Goal: Answer question/provide support: Share knowledge or assist other users

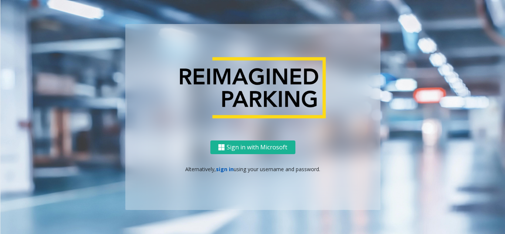
click at [226, 170] on link "sign in" at bounding box center [225, 169] width 18 height 7
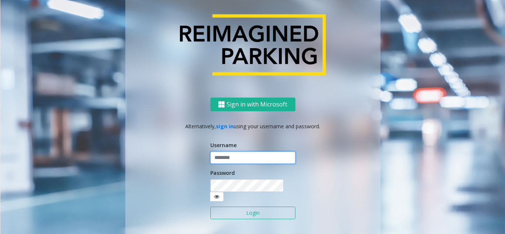
click at [228, 164] on input "text" at bounding box center [252, 158] width 85 height 13
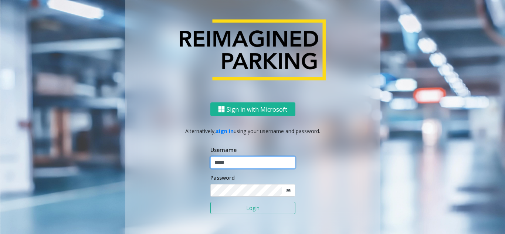
type input "*****"
click at [210, 202] on button "Login" at bounding box center [252, 208] width 85 height 13
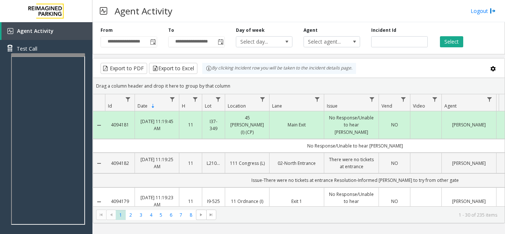
click at [351, 27] on div "Agent Select agent..." at bounding box center [332, 37] width 68 height 20
click at [356, 25] on div "**********" at bounding box center [299, 36] width 412 height 35
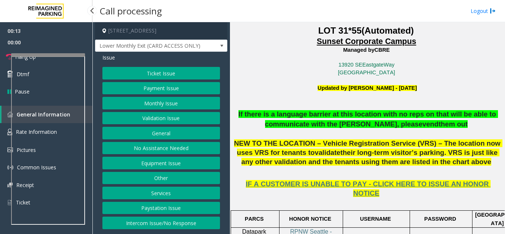
scroll to position [185, 0]
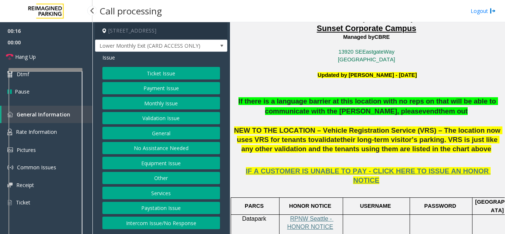
click at [55, 71] on div at bounding box center [46, 69] width 74 height 3
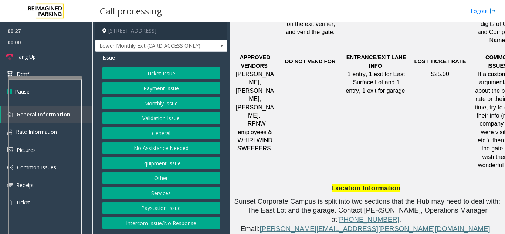
scroll to position [481, 0]
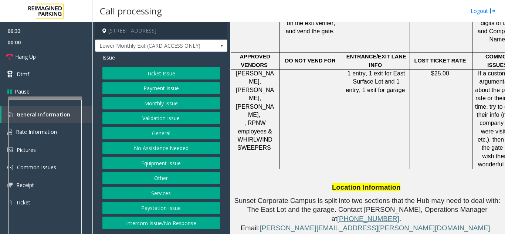
click at [52, 99] on div at bounding box center [45, 98] width 74 height 3
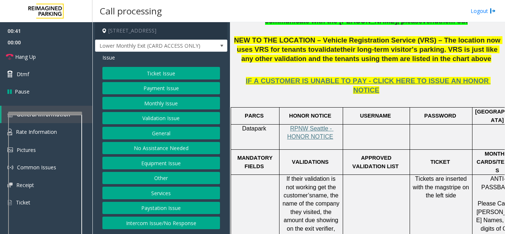
scroll to position [259, 0]
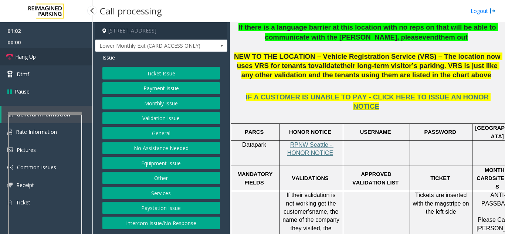
click at [49, 54] on link "Hang Up" at bounding box center [46, 56] width 92 height 17
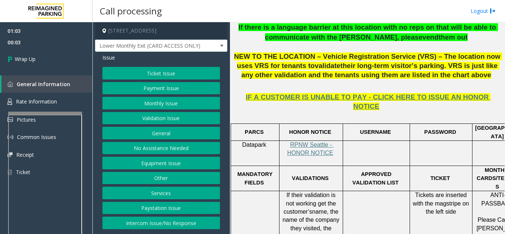
click at [166, 160] on button "Equipment Issue" at bounding box center [161, 163] width 118 height 13
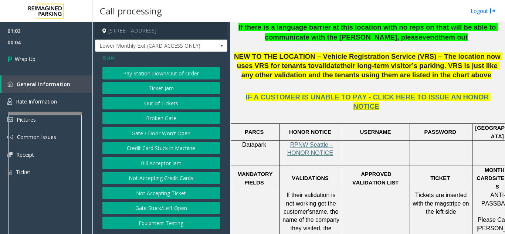
click at [109, 54] on span "Issue" at bounding box center [108, 58] width 13 height 8
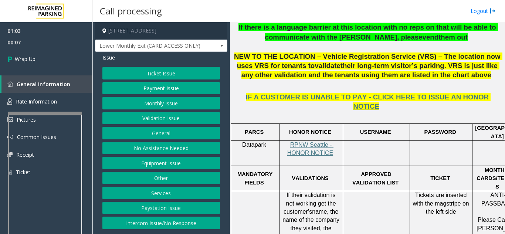
click at [155, 226] on button "Intercom Issue/No Response" at bounding box center [161, 223] width 118 height 13
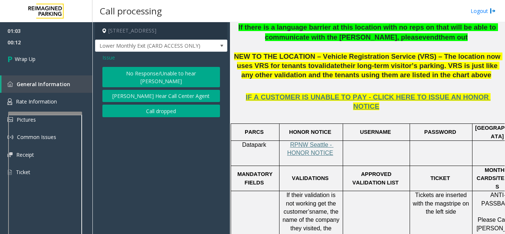
click at [158, 72] on button "No Response/Unable to hear [PERSON_NAME]" at bounding box center [161, 77] width 118 height 20
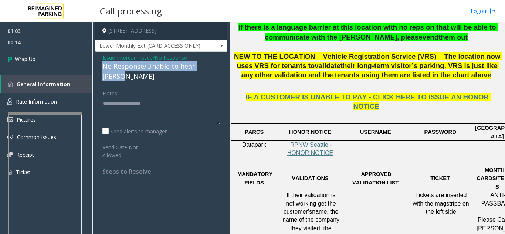
drag, startPoint x: 103, startPoint y: 64, endPoint x: 214, endPoint y: 70, distance: 111.1
click at [214, 70] on div "No Response/Unable to hear [PERSON_NAME]" at bounding box center [161, 71] width 118 height 20
copy div "No Response/Unable to hear [PERSON_NAME]"
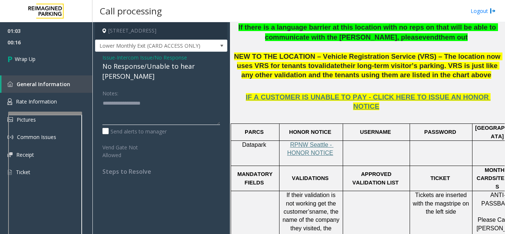
paste textarea "**********"
type textarea "**********"
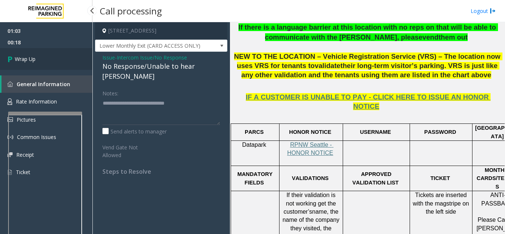
click at [52, 55] on link "Wrap Up" at bounding box center [46, 59] width 92 height 22
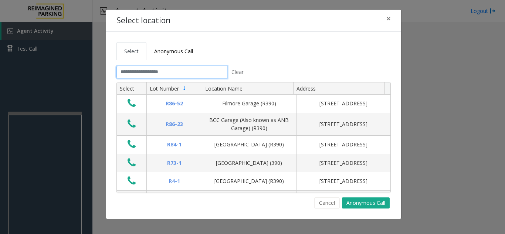
click at [146, 74] on input "text" at bounding box center [171, 72] width 111 height 13
click at [387, 22] on span "×" at bounding box center [388, 18] width 4 height 10
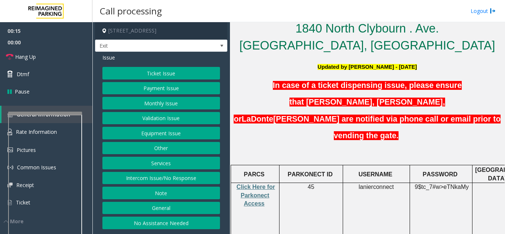
scroll to position [148, 0]
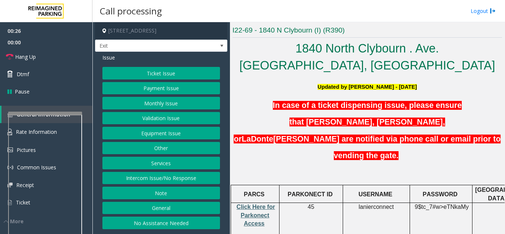
click at [261, 204] on span "Click Here for Parkonect Access" at bounding box center [256, 215] width 38 height 23
drag, startPoint x: 308, startPoint y: 171, endPoint x: 314, endPoint y: 170, distance: 6.3
click at [314, 203] on p "45" at bounding box center [311, 207] width 58 height 8
drag, startPoint x: 358, startPoint y: 171, endPoint x: 396, endPoint y: 171, distance: 38.5
click at [396, 203] on p "lanierconnect" at bounding box center [376, 207] width 61 height 8
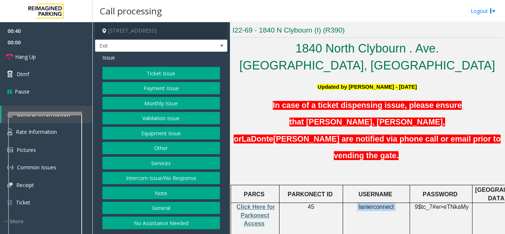
copy p "lanierconnect"
click at [55, 55] on link "Hang Up" at bounding box center [46, 56] width 92 height 17
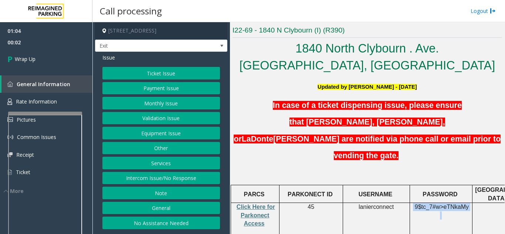
drag, startPoint x: 415, startPoint y: 174, endPoint x: 473, endPoint y: 174, distance: 58.1
click at [473, 203] on tr "Click Here for Parkonect Access 45 lanierconnect 9$tc_7#w> eTNkaMy CC ONLY Mags…" at bounding box center [431, 232] width 401 height 58
copy p "9$tc_7#w> eTNkaMy"
click at [165, 221] on button "No Assistance Needed" at bounding box center [161, 223] width 118 height 13
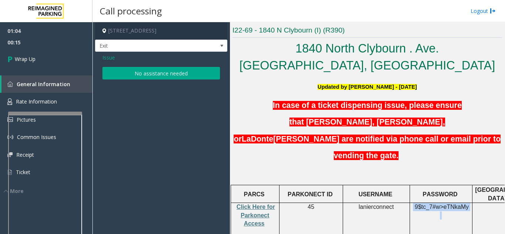
click at [139, 70] on button "No assistance needed" at bounding box center [161, 73] width 118 height 13
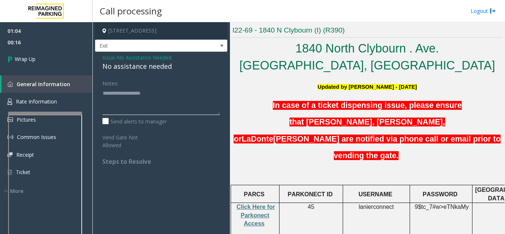
click at [109, 95] on textarea at bounding box center [161, 101] width 118 height 28
drag, startPoint x: 100, startPoint y: 67, endPoint x: 158, endPoint y: 72, distance: 58.3
click at [158, 72] on div "Issue - No Assistance Needed No assistance needed Notes: Send alerts to manager…" at bounding box center [161, 112] width 132 height 121
click at [132, 67] on div "No assistance needed" at bounding box center [161, 66] width 118 height 10
click at [124, 67] on div "No assistance needed" at bounding box center [161, 66] width 118 height 10
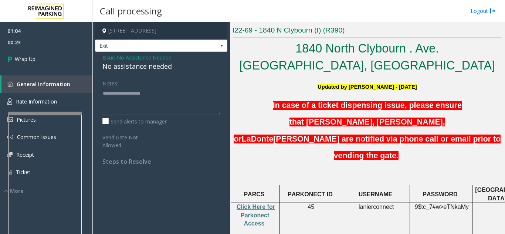
click at [116, 67] on div "No assistance needed" at bounding box center [161, 66] width 118 height 10
click at [115, 67] on div "No assistance needed" at bounding box center [161, 66] width 118 height 10
click at [114, 68] on div "No assistance needed" at bounding box center [161, 66] width 118 height 10
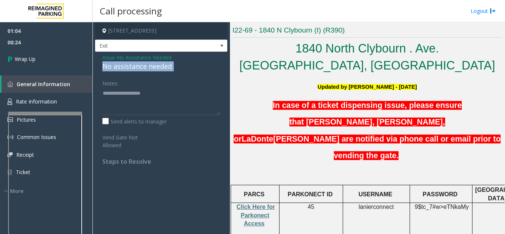
click at [114, 68] on div "No assistance needed" at bounding box center [161, 66] width 118 height 10
drag, startPoint x: 114, startPoint y: 68, endPoint x: 109, endPoint y: 83, distance: 16.5
click at [122, 89] on div "Issue - No Assistance Needed No assistance needed Notes: Send alerts to manager…" at bounding box center [161, 112] width 132 height 121
copy div "No assistance needed"
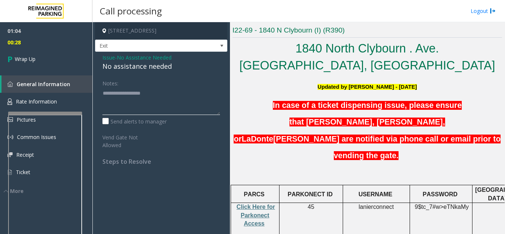
paste textarea "**********"
click at [128, 104] on textarea at bounding box center [161, 101] width 118 height 28
type textarea "**********"
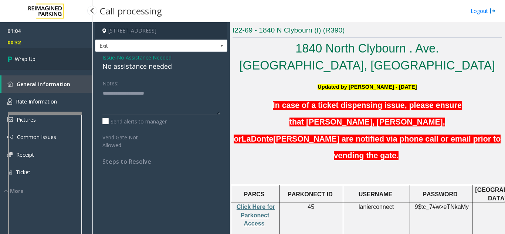
click at [55, 62] on link "Wrap Up" at bounding box center [46, 59] width 92 height 22
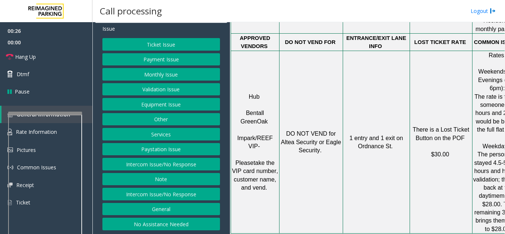
scroll to position [814, 0]
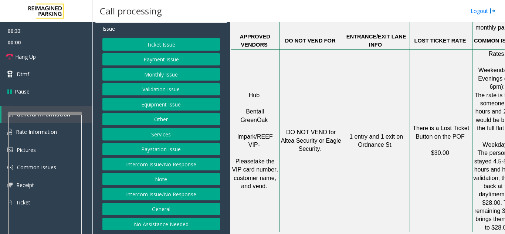
click at [168, 196] on button "Intercom Issue/No Response" at bounding box center [161, 194] width 118 height 13
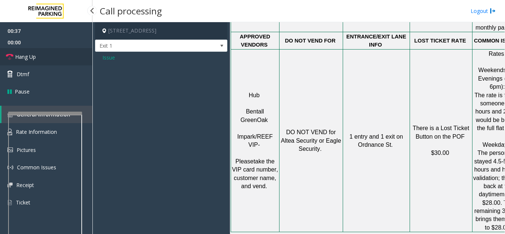
click at [76, 57] on link "Hang Up" at bounding box center [46, 56] width 92 height 17
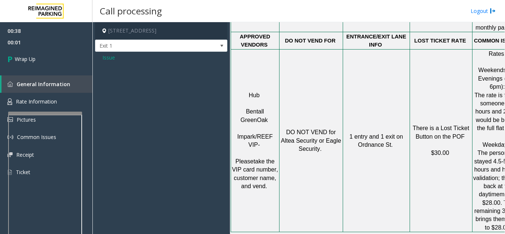
click at [110, 58] on span "Issue" at bounding box center [108, 58] width 13 height 8
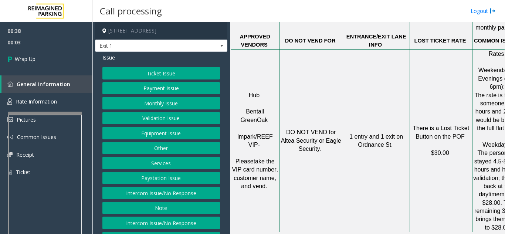
click at [151, 196] on button "Intercom Issue/No Response" at bounding box center [161, 193] width 118 height 13
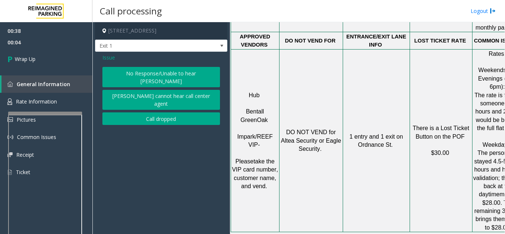
click at [143, 76] on button "No Response/Unable to hear [PERSON_NAME]" at bounding box center [161, 77] width 118 height 20
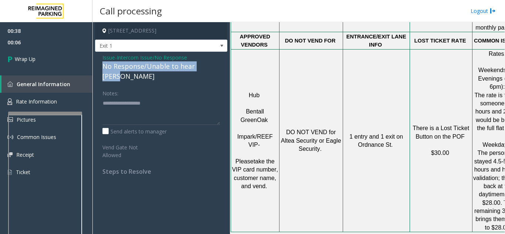
drag, startPoint x: 101, startPoint y: 66, endPoint x: 213, endPoint y: 65, distance: 112.1
click at [213, 65] on div "Issue - Intercom Issue/No Response No Response/Unable to hear [PERSON_NAME] Not…" at bounding box center [161, 117] width 132 height 131
click at [113, 66] on div "No Response/Unable to hear [PERSON_NAME]" at bounding box center [161, 71] width 118 height 20
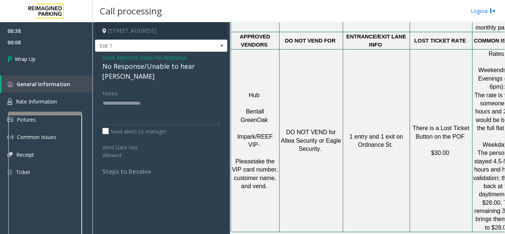
click at [110, 66] on div "No Response/Unable to hear [PERSON_NAME]" at bounding box center [161, 71] width 118 height 20
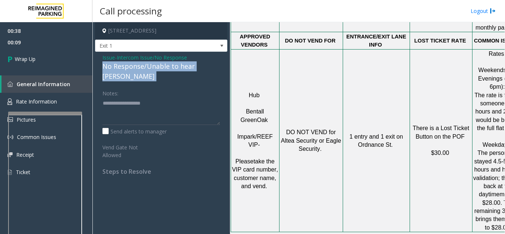
click at [110, 66] on div "No Response/Unable to hear [PERSON_NAME]" at bounding box center [161, 71] width 118 height 20
click at [109, 66] on div "No Response/Unable to hear [PERSON_NAME]" at bounding box center [161, 71] width 118 height 20
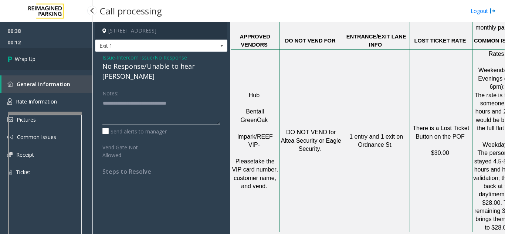
type textarea "**********"
click at [50, 65] on link "Wrap Up" at bounding box center [46, 59] width 92 height 22
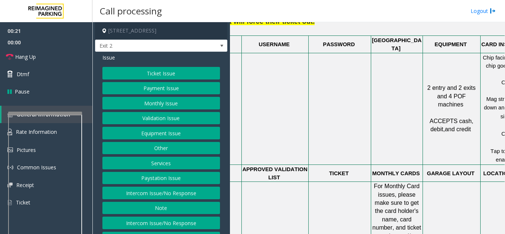
scroll to position [481, 136]
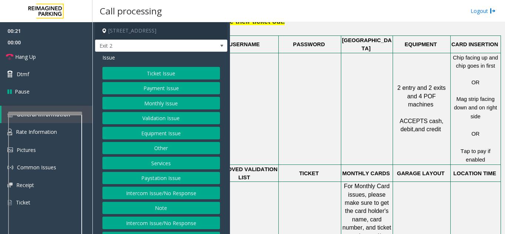
drag, startPoint x: 297, startPoint y: 100, endPoint x: 346, endPoint y: 102, distance: 48.8
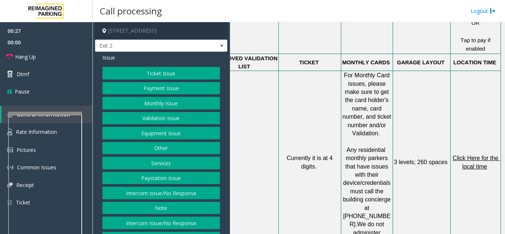
scroll to position [555, 136]
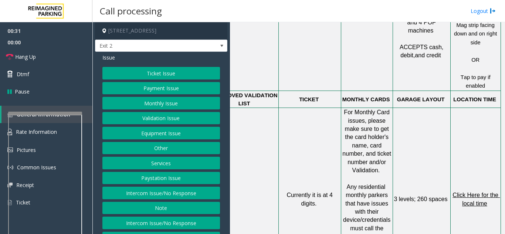
click at [182, 70] on button "Ticket Issue" at bounding box center [161, 73] width 118 height 13
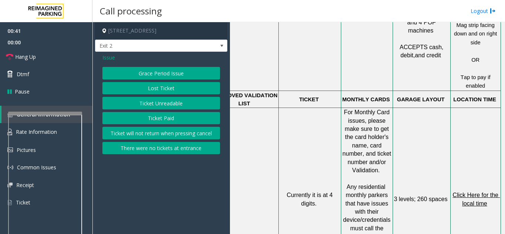
click at [110, 58] on span "Issue" at bounding box center [108, 58] width 13 height 8
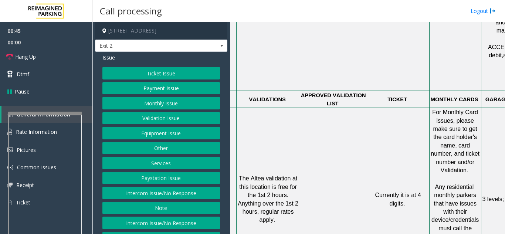
drag, startPoint x: 274, startPoint y: 107, endPoint x: 249, endPoint y: 107, distance: 24.8
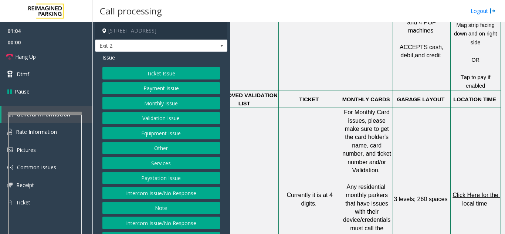
drag, startPoint x: 299, startPoint y: 95, endPoint x: 328, endPoint y: 97, distance: 28.9
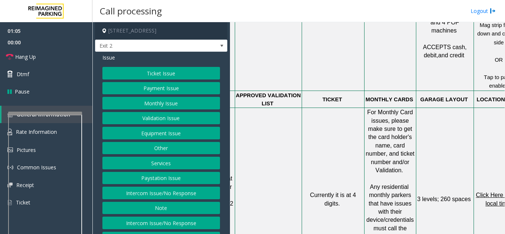
drag, startPoint x: 328, startPoint y: 97, endPoint x: 290, endPoint y: 96, distance: 38.5
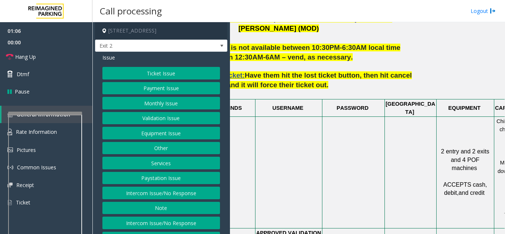
scroll to position [407, 88]
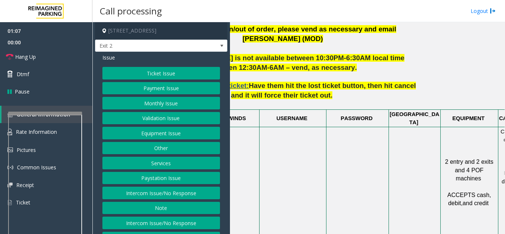
drag, startPoint x: 290, startPoint y: 96, endPoint x: 274, endPoint y: 96, distance: 15.2
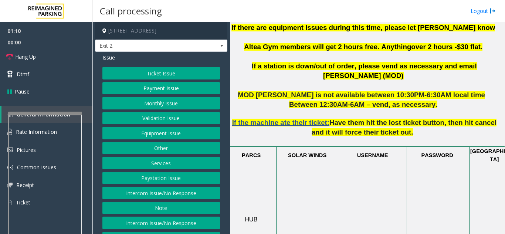
scroll to position [370, 0]
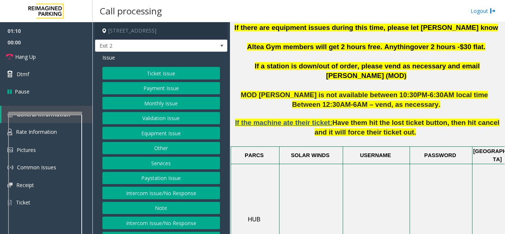
drag, startPoint x: 273, startPoint y: 96, endPoint x: 251, endPoint y: 96, distance: 22.2
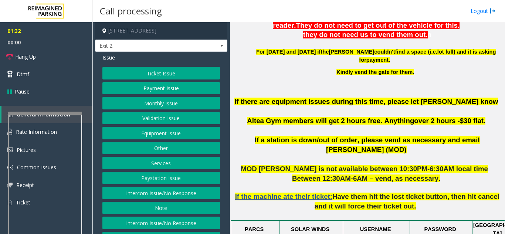
scroll to position [333, 0]
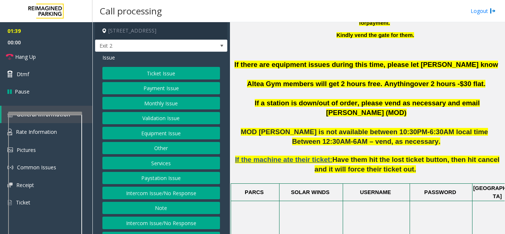
click at [158, 118] on button "Validation Issue" at bounding box center [161, 118] width 118 height 13
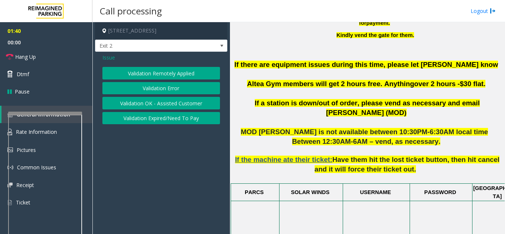
click at [160, 89] on button "Validation Error" at bounding box center [161, 88] width 118 height 13
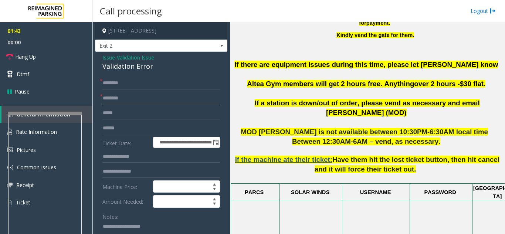
click at [124, 100] on input "text" at bounding box center [161, 98] width 118 height 13
drag, startPoint x: 257, startPoint y: 88, endPoint x: 286, endPoint y: 88, distance: 29.2
click at [286, 88] on p "If there are equipment issues during this time, please let [PERSON_NAME] know A…" at bounding box center [368, 79] width 270 height 38
type input "*********"
click at [190, 83] on input "text" at bounding box center [161, 83] width 118 height 13
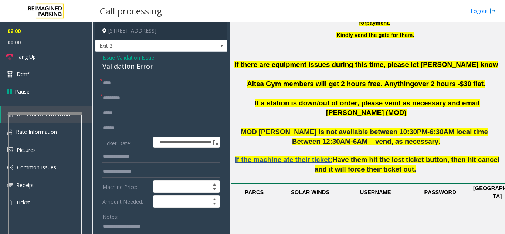
type input "****"
click at [138, 127] on input "text" at bounding box center [161, 128] width 118 height 13
click at [129, 154] on input "text" at bounding box center [161, 157] width 118 height 13
click at [122, 128] on input "text" at bounding box center [161, 128] width 118 height 13
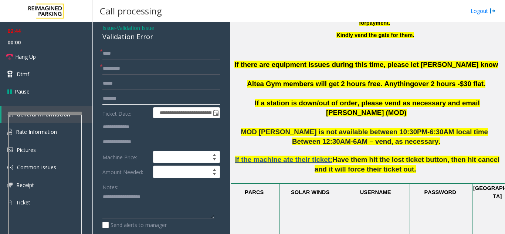
scroll to position [74, 0]
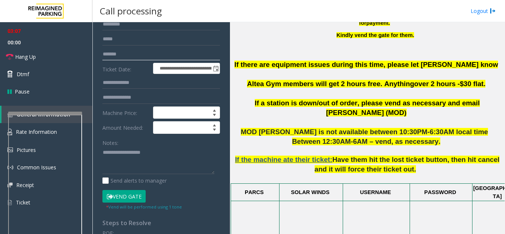
type input "*******"
click at [118, 153] on textarea at bounding box center [158, 161] width 112 height 28
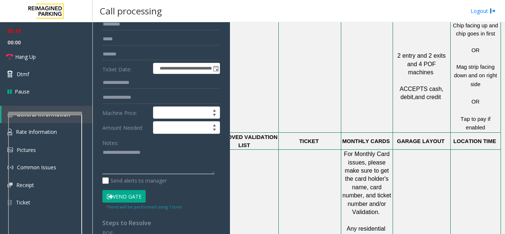
scroll to position [555, 136]
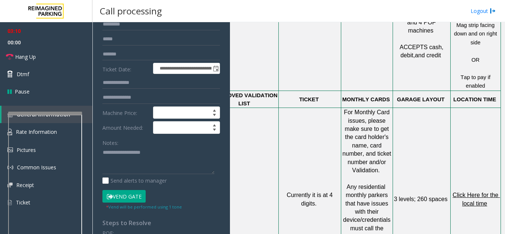
click at [473, 192] on span "Click Here for the local time" at bounding box center [476, 199] width 47 height 14
click at [108, 155] on textarea at bounding box center [158, 161] width 112 height 28
click at [465, 192] on span "Click Here for the local time" at bounding box center [476, 199] width 47 height 14
click at [132, 153] on textarea at bounding box center [158, 161] width 112 height 28
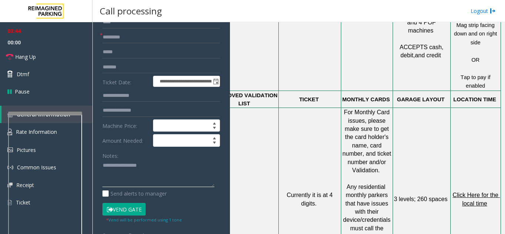
scroll to position [74, 0]
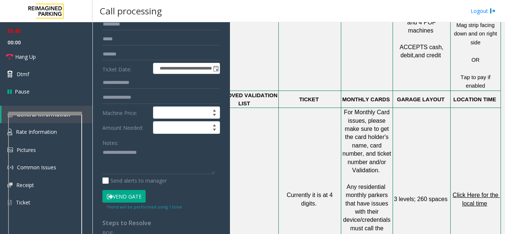
click at [129, 195] on button "Vend Gate" at bounding box center [123, 196] width 43 height 13
click at [38, 61] on link "Hang Up" at bounding box center [46, 56] width 92 height 17
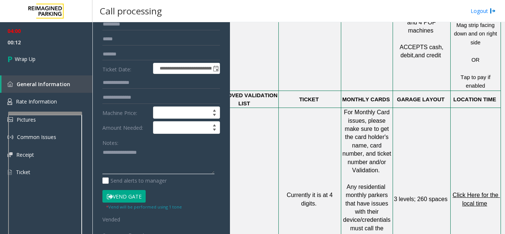
paste textarea "**********"
click at [145, 153] on textarea at bounding box center [158, 161] width 112 height 28
click at [147, 168] on textarea at bounding box center [158, 161] width 112 height 28
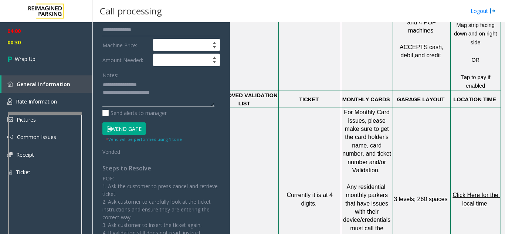
scroll to position [148, 0]
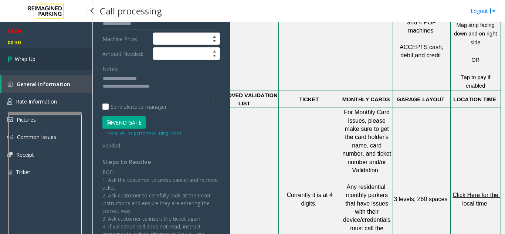
type textarea "**********"
click at [31, 62] on span "Wrap Up" at bounding box center [25, 59] width 21 height 8
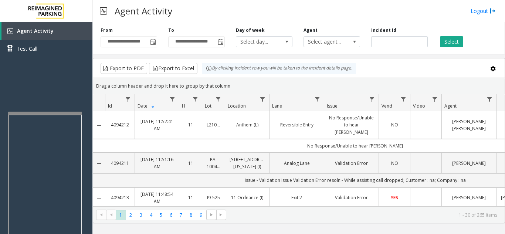
click at [367, 226] on div "**********" at bounding box center [298, 128] width 413 height 212
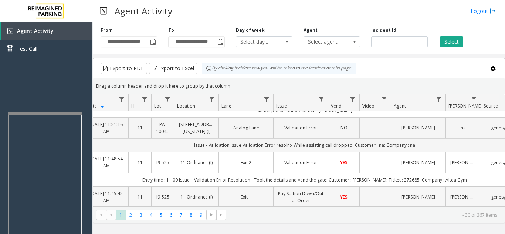
drag, startPoint x: 248, startPoint y: 177, endPoint x: 264, endPoint y: 184, distance: 17.4
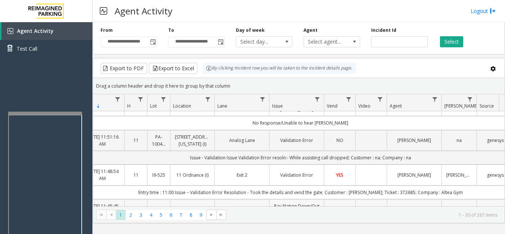
scroll to position [119, 55]
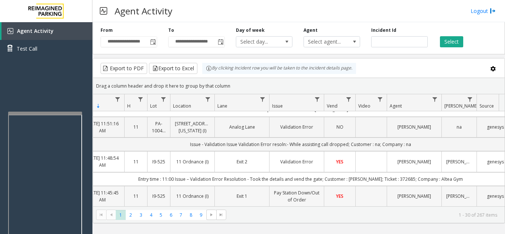
drag, startPoint x: 264, startPoint y: 184, endPoint x: 220, endPoint y: 182, distance: 43.3
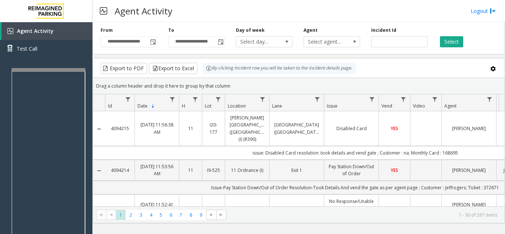
click at [56, 71] on div at bounding box center [48, 69] width 74 height 3
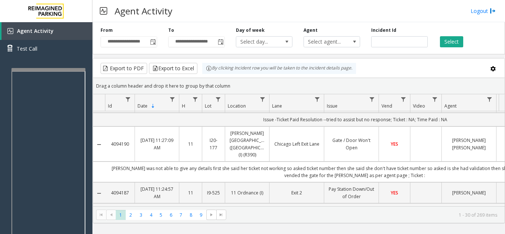
scroll to position [984, 0]
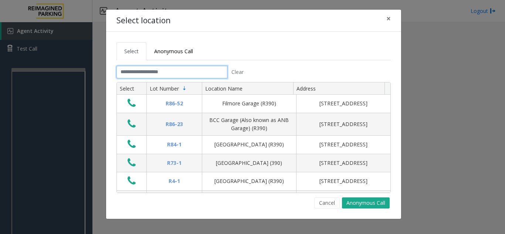
click at [153, 72] on input "text" at bounding box center [171, 72] width 111 height 13
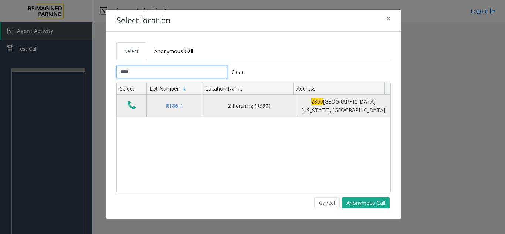
type input "****"
click at [128, 103] on icon "Data table" at bounding box center [132, 105] width 8 height 10
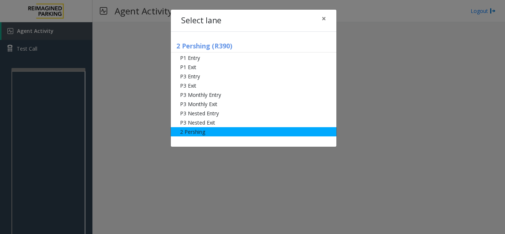
click at [214, 135] on li "2 Pershing" at bounding box center [254, 131] width 166 height 9
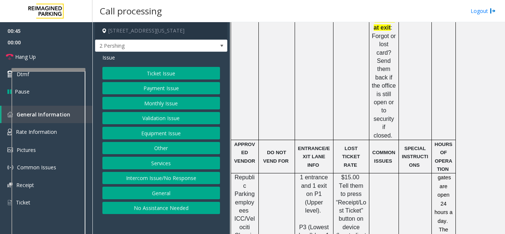
scroll to position [518, 0]
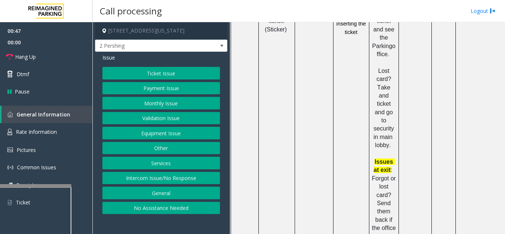
click at [46, 186] on div at bounding box center [34, 185] width 74 height 3
click at [55, 128] on span "Rate Information" at bounding box center [36, 131] width 41 height 7
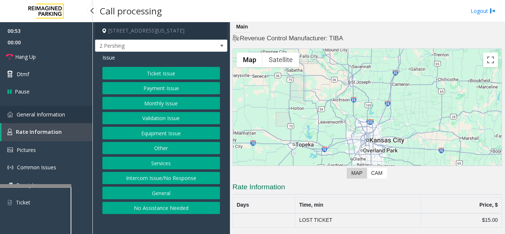
click at [33, 115] on span "General Information" at bounding box center [41, 114] width 48 height 7
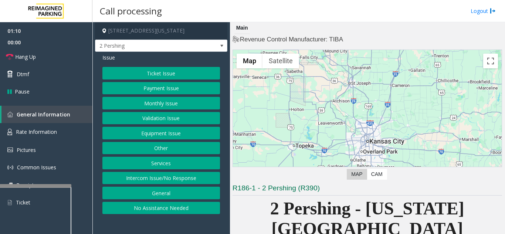
scroll to position [37, 0]
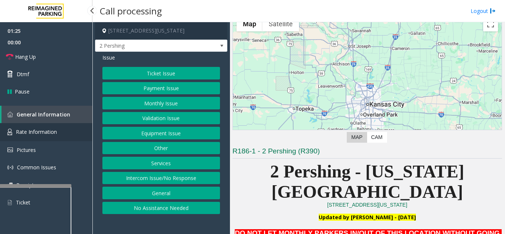
click at [63, 129] on link "Rate Information" at bounding box center [46, 132] width 92 height 18
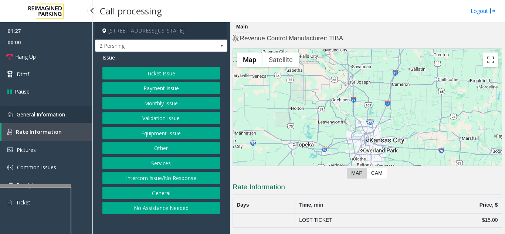
click at [56, 118] on link "General Information" at bounding box center [46, 114] width 92 height 17
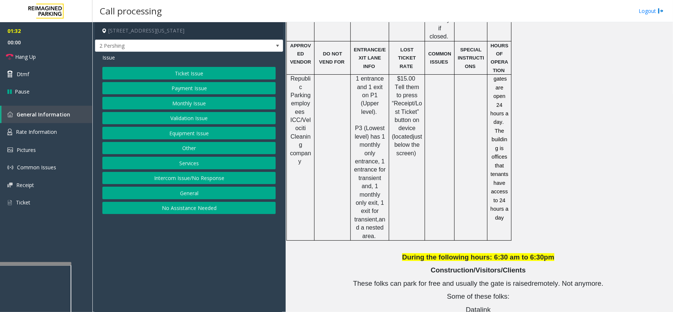
scroll to position [922, 0]
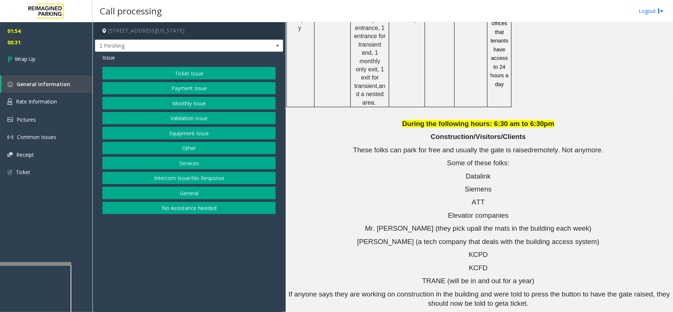
click at [184, 139] on button "Equipment Issue" at bounding box center [188, 133] width 173 height 13
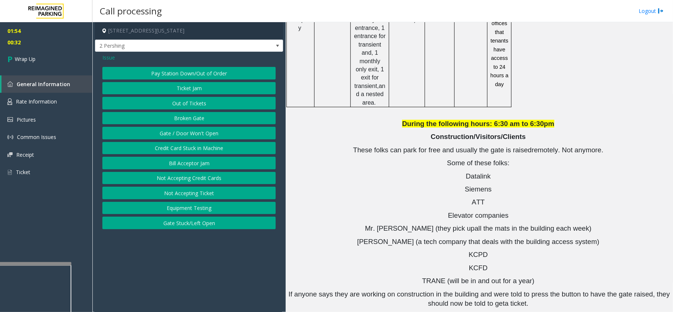
click at [177, 139] on button "Gate / Door Won't Open" at bounding box center [188, 133] width 173 height 13
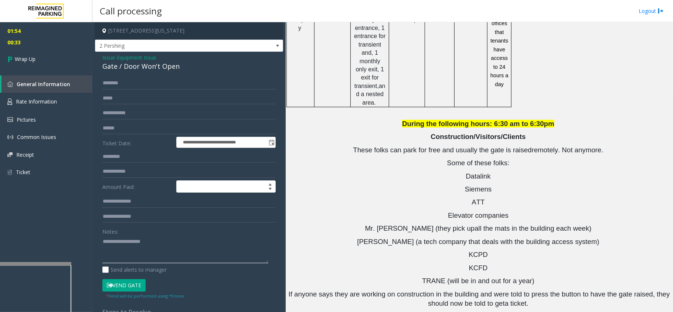
click at [138, 234] on textarea at bounding box center [185, 250] width 166 height 28
paste textarea "**********"
click at [192, 234] on textarea at bounding box center [185, 250] width 166 height 28
click at [182, 234] on textarea at bounding box center [185, 250] width 166 height 28
click at [187, 234] on textarea at bounding box center [185, 250] width 166 height 28
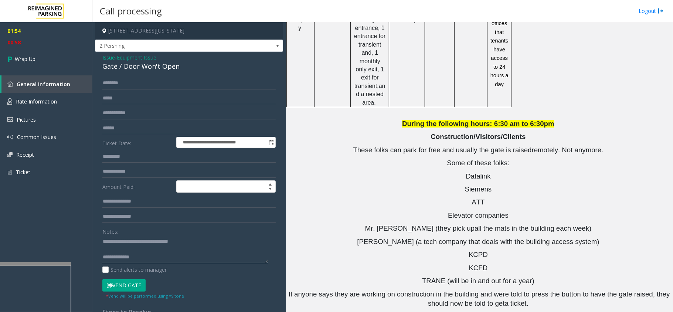
click at [162, 234] on textarea at bounding box center [185, 250] width 166 height 28
type textarea "**********"
click at [63, 65] on link "Wrap Up" at bounding box center [46, 59] width 92 height 22
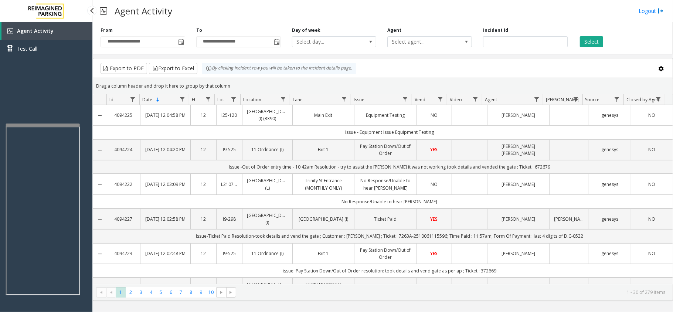
click at [42, 122] on app-root "**********" at bounding box center [336, 156] width 673 height 312
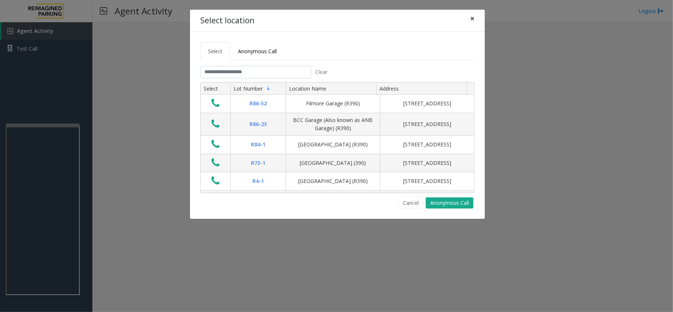
click at [473, 21] on span "×" at bounding box center [472, 18] width 4 height 10
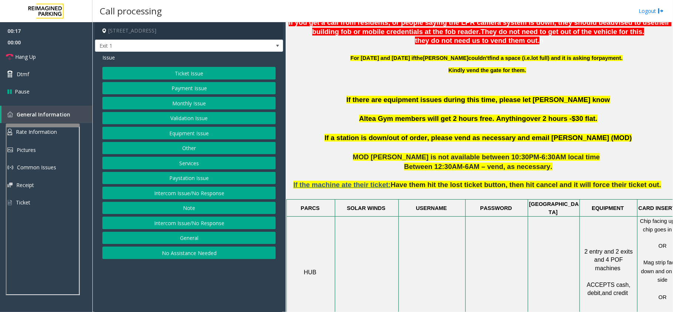
scroll to position [345, 0]
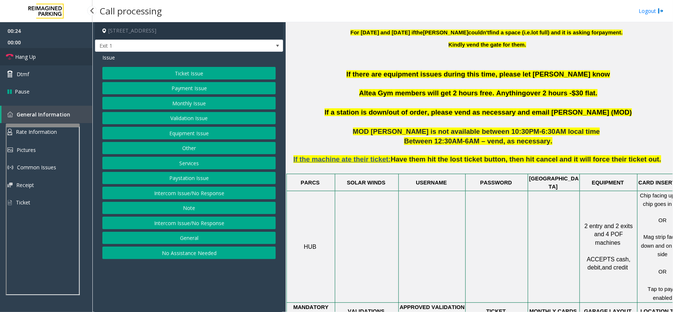
click at [61, 60] on link "Hang Up" at bounding box center [46, 56] width 92 height 17
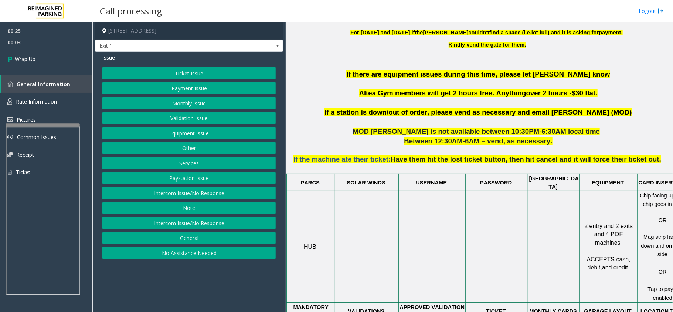
click at [175, 193] on button "Intercom Issue/No Response" at bounding box center [188, 193] width 173 height 13
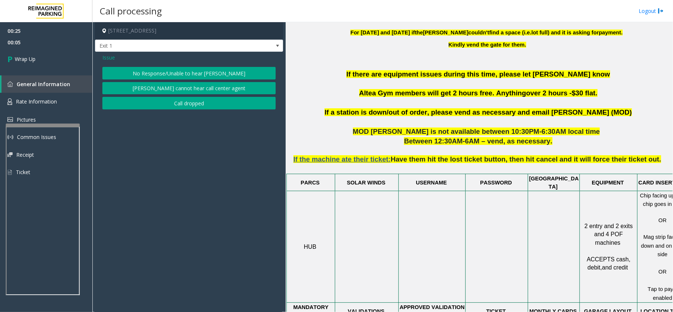
click at [179, 73] on button "No Response/Unable to hear [PERSON_NAME]" at bounding box center [188, 73] width 173 height 13
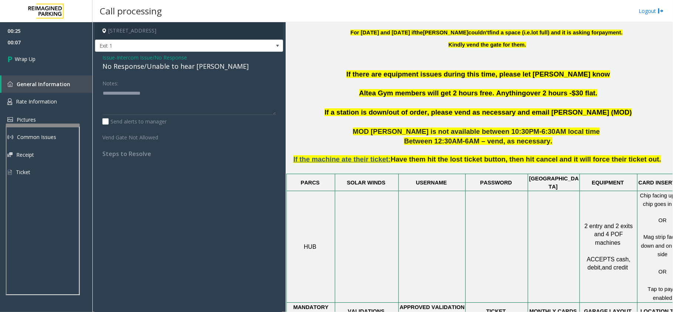
click at [107, 64] on div "No Response/Unable to hear [PERSON_NAME]" at bounding box center [188, 66] width 173 height 10
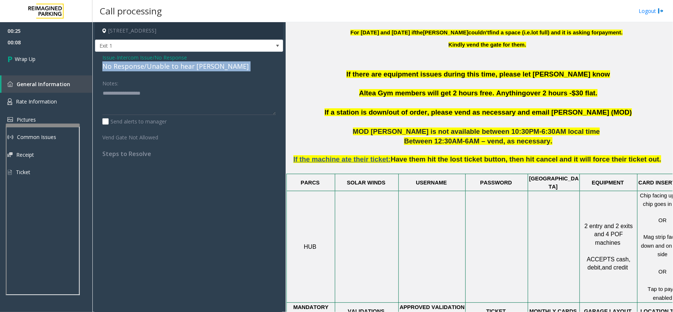
click at [107, 64] on div "No Response/Unable to hear [PERSON_NAME]" at bounding box center [188, 66] width 173 height 10
drag, startPoint x: 107, startPoint y: 64, endPoint x: 98, endPoint y: 74, distance: 12.6
click at [98, 74] on div "Issue - Intercom Issue/No Response No Response/Unable to hear [PERSON_NAME] Not…" at bounding box center [189, 108] width 188 height 113
click at [104, 68] on div "No Response/Unable to hear [PERSON_NAME]" at bounding box center [188, 66] width 173 height 10
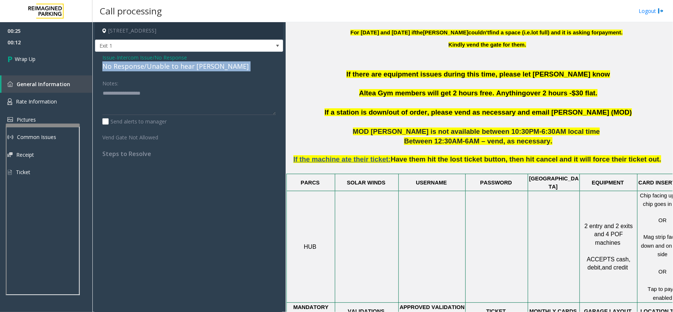
click at [104, 68] on div "No Response/Unable to hear [PERSON_NAME]" at bounding box center [188, 66] width 173 height 10
drag, startPoint x: 104, startPoint y: 68, endPoint x: 132, endPoint y: 68, distance: 28.5
click at [132, 68] on div "No Response/Unable to hear [PERSON_NAME]" at bounding box center [188, 66] width 173 height 10
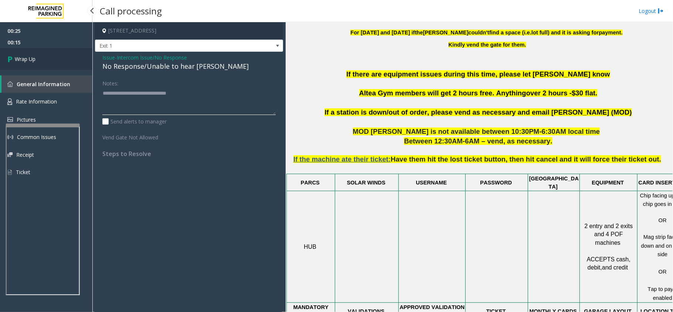
type textarea "**********"
click at [65, 62] on link "Wrap Up" at bounding box center [46, 59] width 92 height 22
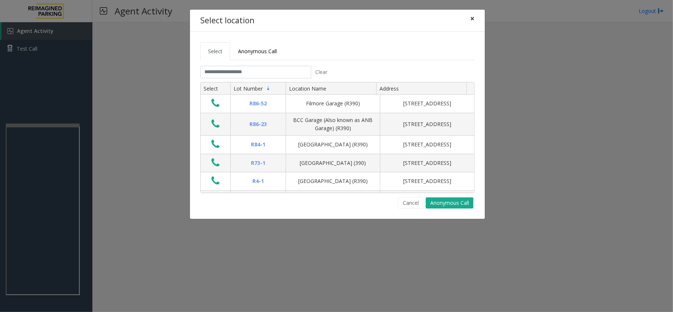
click at [473, 18] on span "×" at bounding box center [472, 18] width 4 height 10
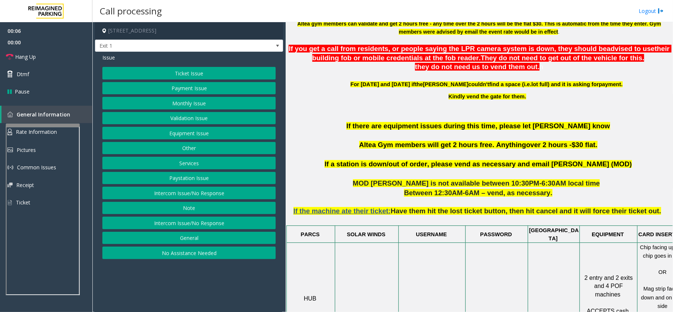
scroll to position [296, 0]
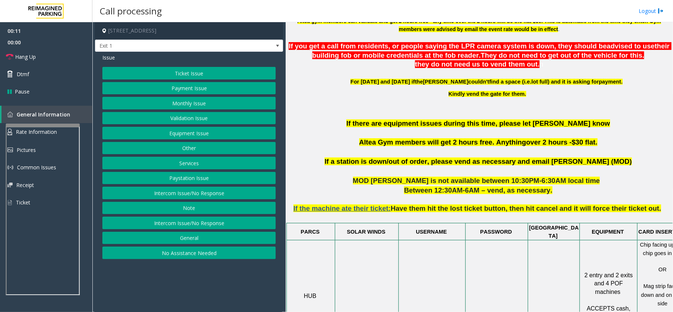
click at [185, 136] on button "Equipment Issue" at bounding box center [188, 133] width 173 height 13
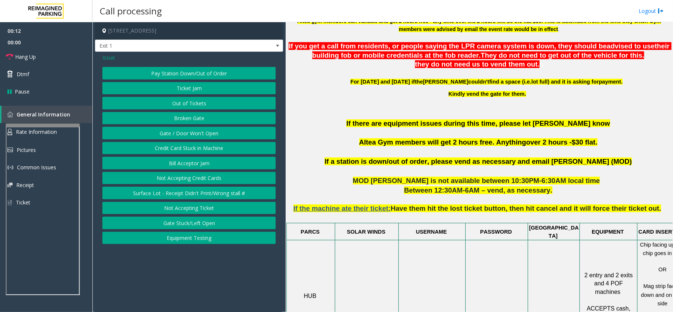
click at [113, 55] on span "Issue" at bounding box center [108, 58] width 13 height 8
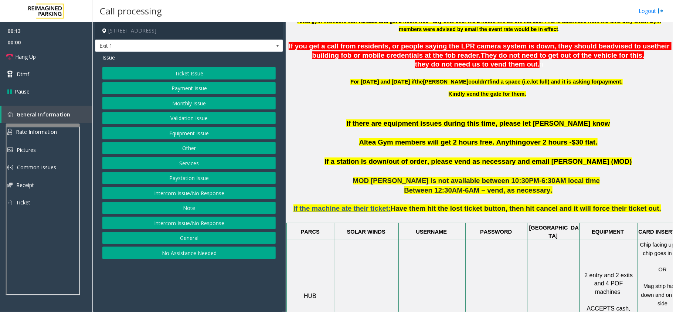
click at [141, 74] on button "Ticket Issue" at bounding box center [188, 73] width 173 height 13
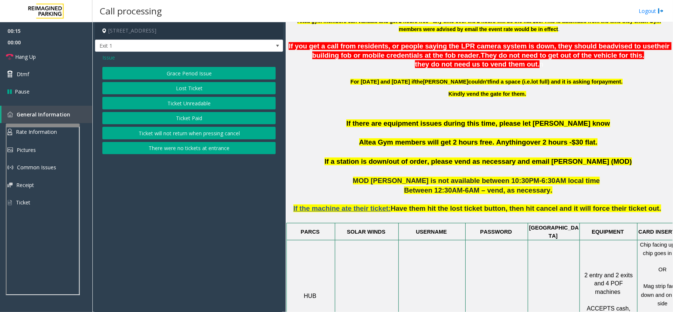
click at [108, 58] on span "Issue" at bounding box center [108, 58] width 13 height 8
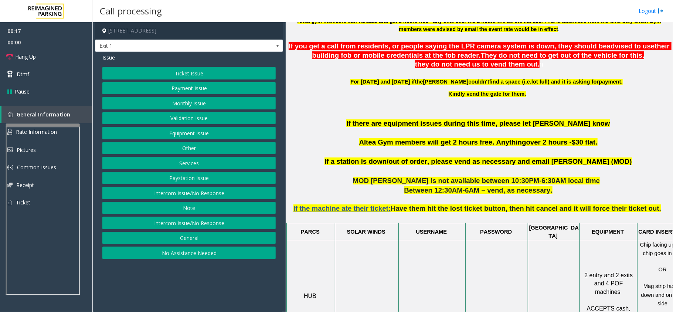
click at [169, 119] on button "Validation Issue" at bounding box center [188, 118] width 173 height 13
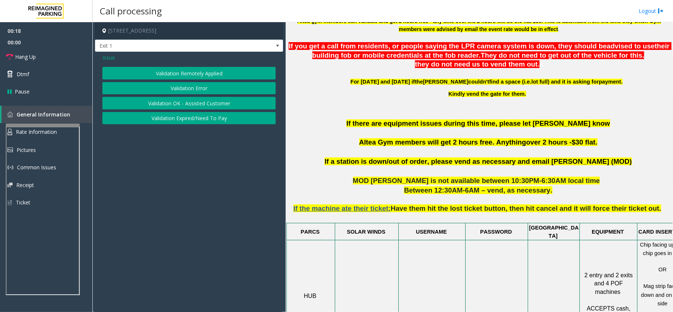
click at [175, 86] on button "Validation Error" at bounding box center [188, 88] width 173 height 13
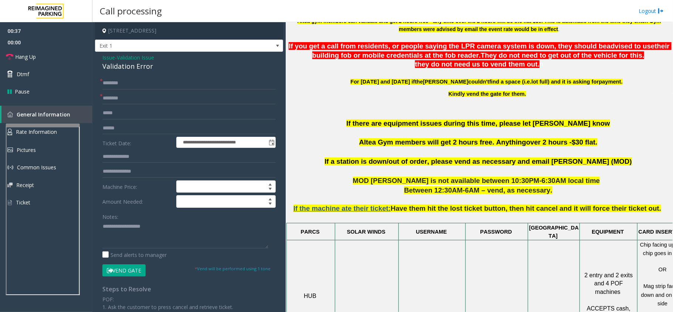
click at [145, 55] on span "Validation Issue" at bounding box center [135, 58] width 37 height 8
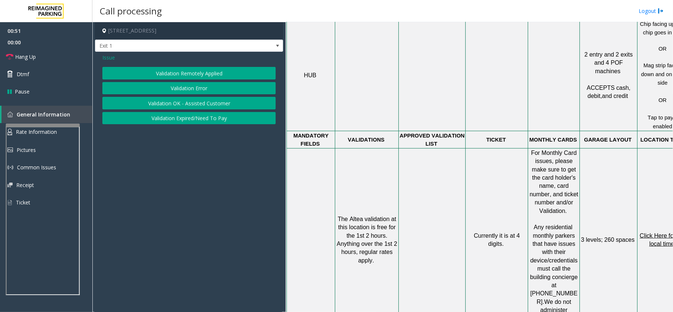
scroll to position [444, 0]
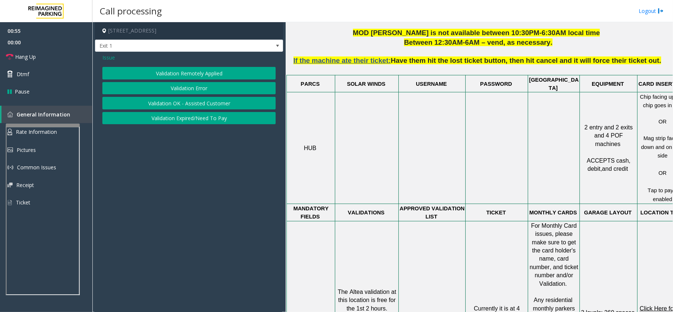
click at [109, 58] on span "Issue" at bounding box center [108, 58] width 13 height 8
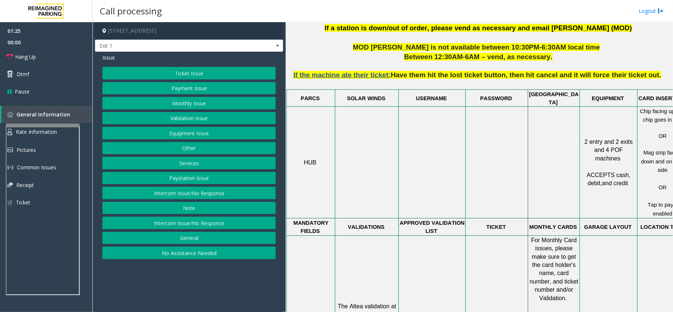
scroll to position [425, 0]
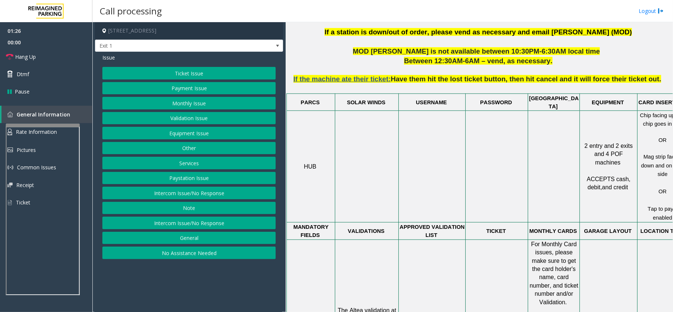
click at [212, 75] on button "Ticket Issue" at bounding box center [188, 73] width 173 height 13
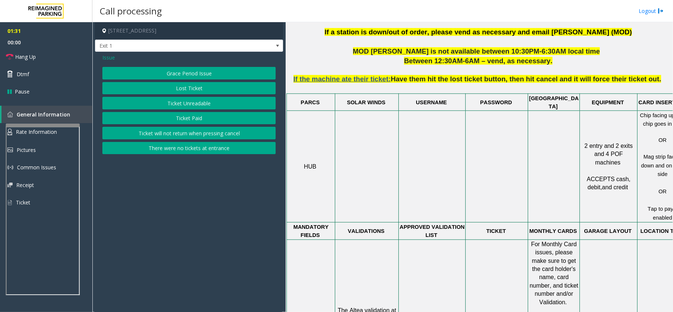
click at [191, 104] on button "Ticket Unreadable" at bounding box center [188, 103] width 173 height 13
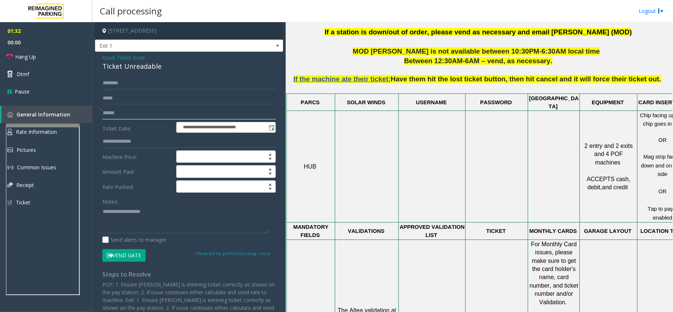
click at [117, 113] on input "text" at bounding box center [188, 113] width 173 height 13
type input "****"
click at [114, 80] on input "text" at bounding box center [188, 83] width 173 height 13
type input "*****"
click at [114, 234] on button "Vend Gate" at bounding box center [123, 255] width 43 height 13
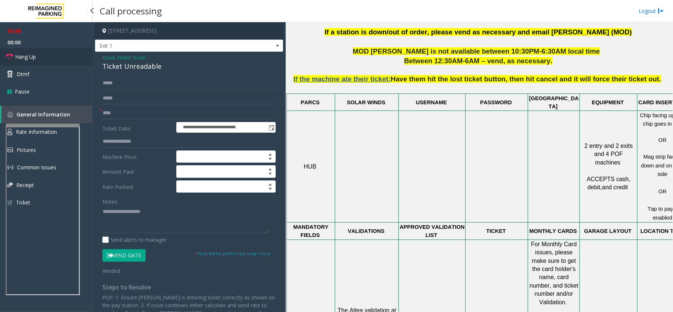
click at [43, 58] on link "Hang Up" at bounding box center [46, 56] width 92 height 17
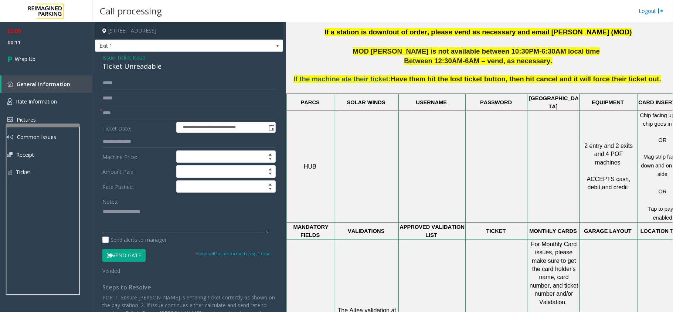
paste textarea "**********"
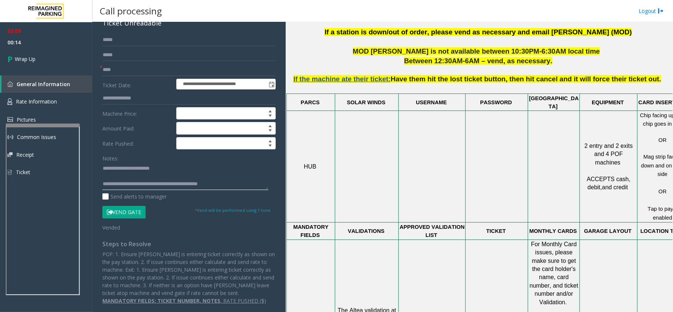
scroll to position [0, 0]
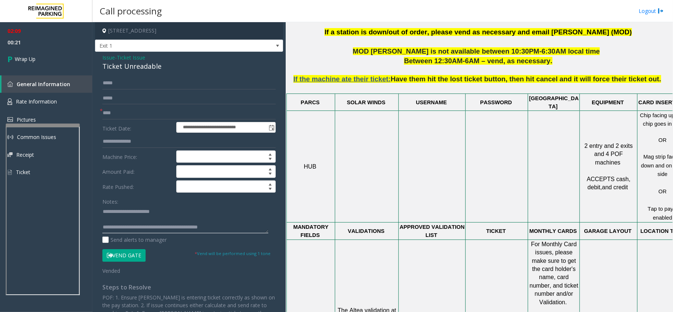
click at [248, 206] on textarea at bounding box center [185, 220] width 166 height 28
click at [245, 213] on textarea at bounding box center [185, 220] width 166 height 28
type textarea "*"
paste textarea "**********"
click at [165, 222] on textarea at bounding box center [185, 220] width 166 height 28
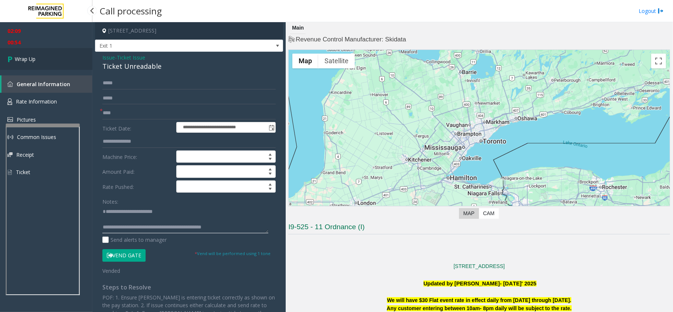
type textarea "**********"
click at [31, 55] on span "Wrap Up" at bounding box center [25, 59] width 21 height 8
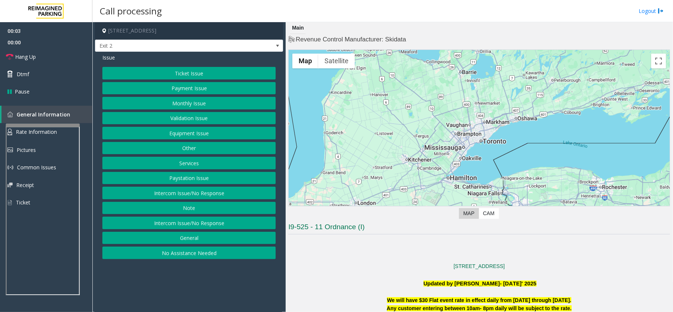
click at [155, 75] on button "Ticket Issue" at bounding box center [188, 73] width 173 height 13
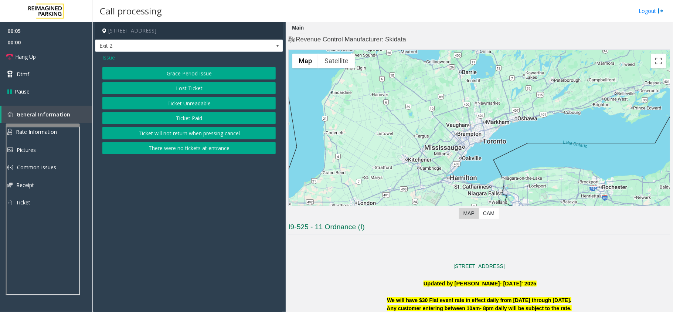
click at [187, 100] on button "Ticket Unreadable" at bounding box center [188, 103] width 173 height 13
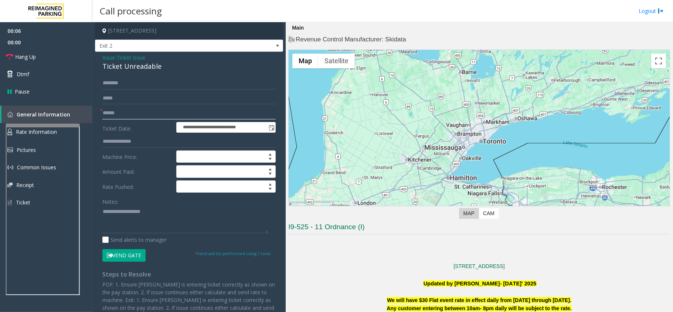
click at [129, 115] on input "text" at bounding box center [188, 113] width 173 height 13
type input "*******"
click at [116, 83] on input "text" at bounding box center [188, 83] width 173 height 13
type input "******"
click at [125, 234] on button "Vend Gate" at bounding box center [123, 255] width 43 height 13
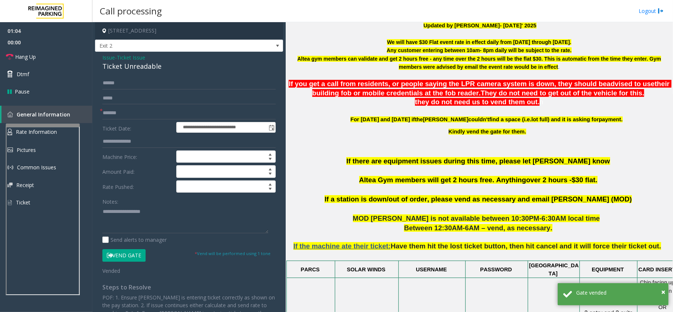
scroll to position [394, 0]
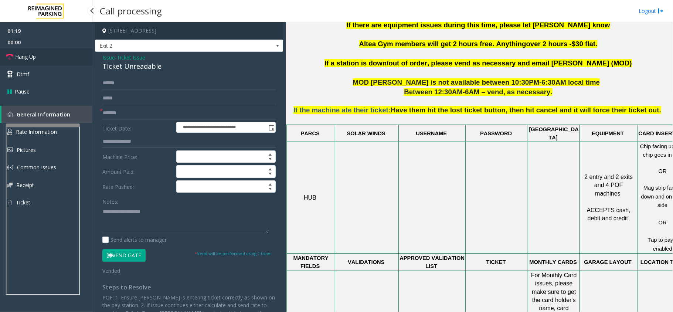
click at [36, 61] on link "Hang Up" at bounding box center [46, 56] width 92 height 17
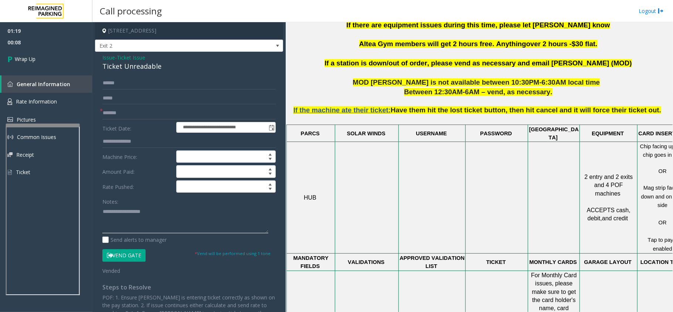
paste textarea "**********"
click at [170, 203] on div "Notes:" at bounding box center [188, 214] width 173 height 38
click at [170, 209] on textarea at bounding box center [185, 220] width 166 height 28
type textarea "**********"
click at [14, 61] on icon at bounding box center [10, 59] width 7 height 12
